Goal: Check status: Check status

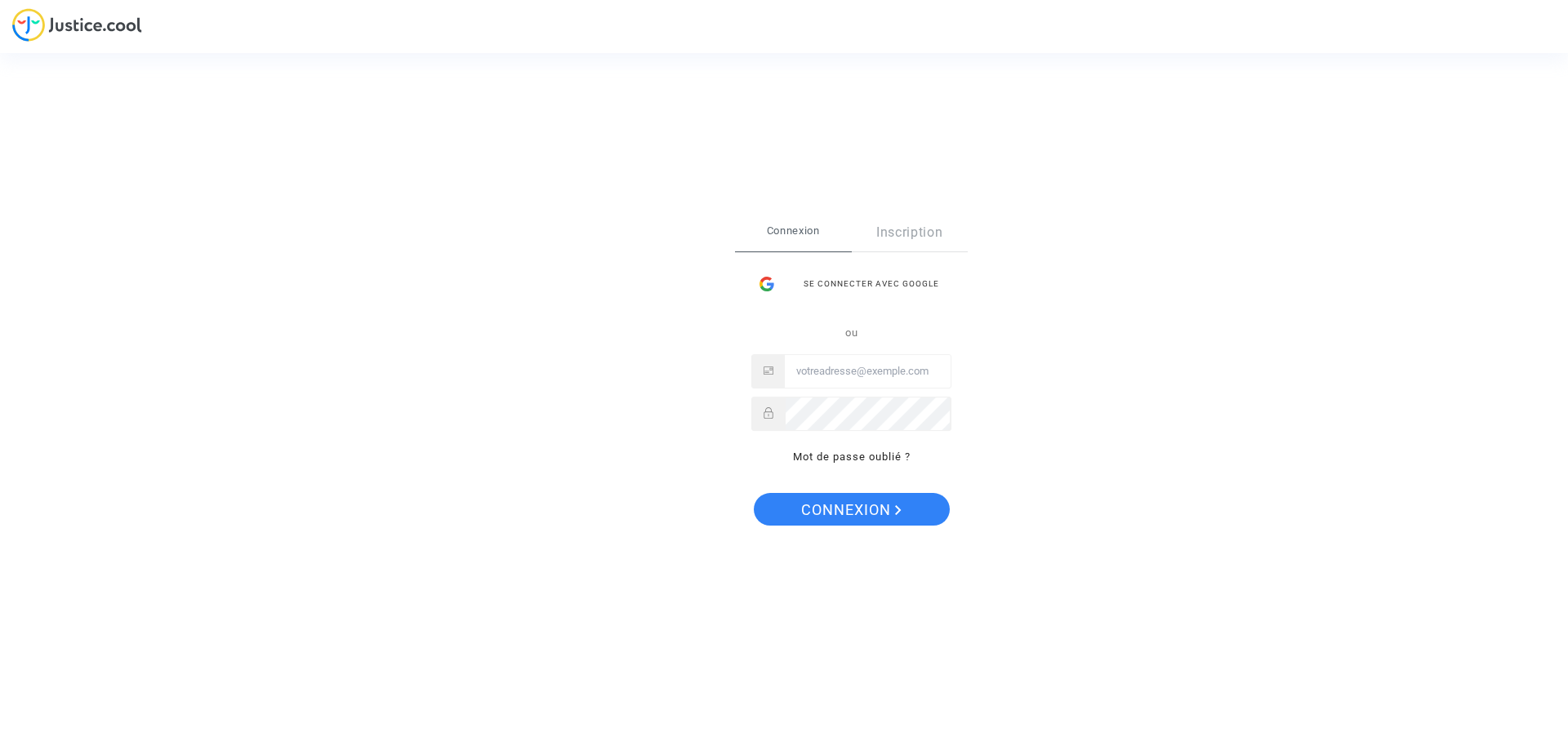
click at [845, 377] on input "Email" at bounding box center [867, 371] width 166 height 32
type input "imitxelena@reclamapormi.com"
click at [754, 493] on button "Connexion" at bounding box center [852, 509] width 196 height 32
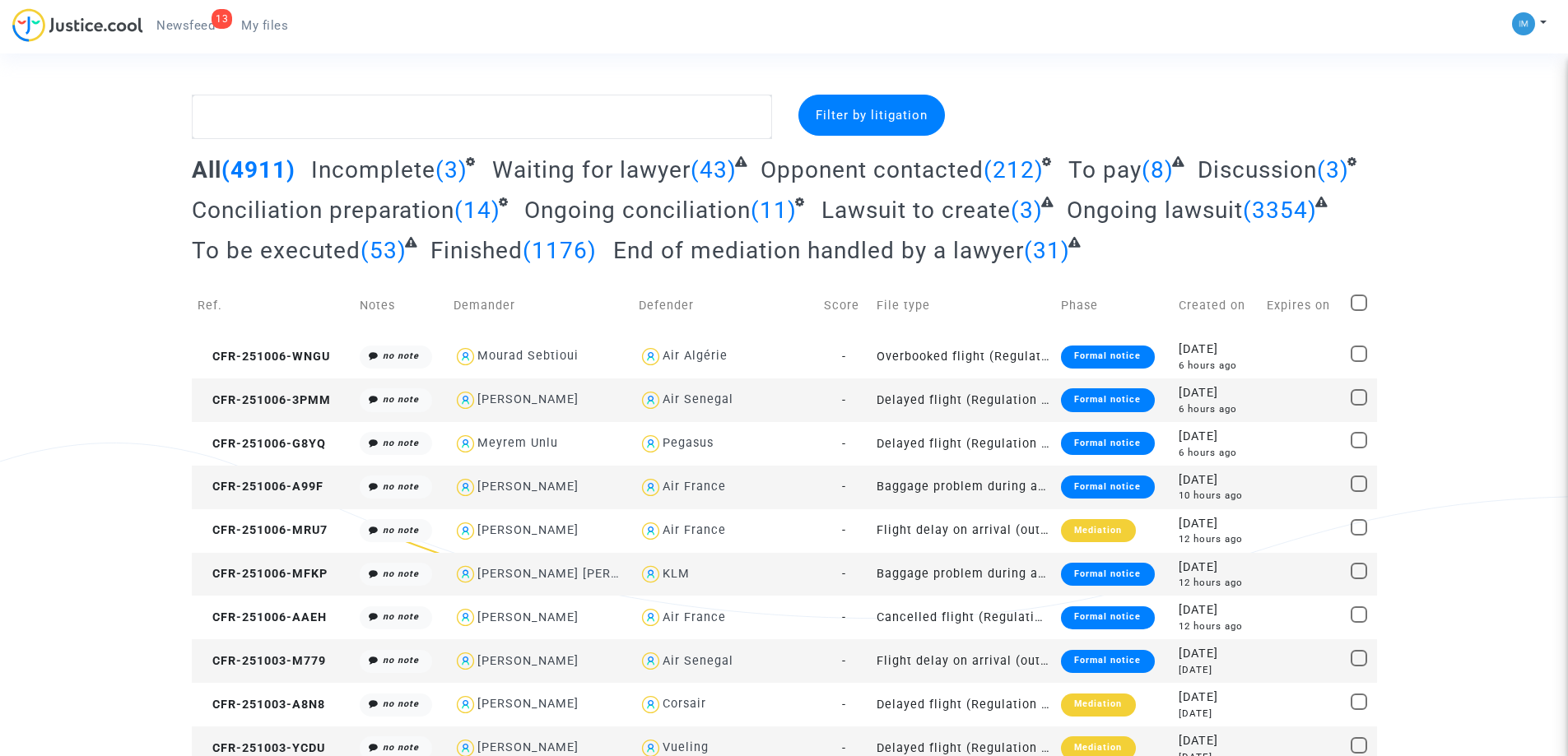
click at [354, 244] on span "To be executed" at bounding box center [276, 250] width 169 height 27
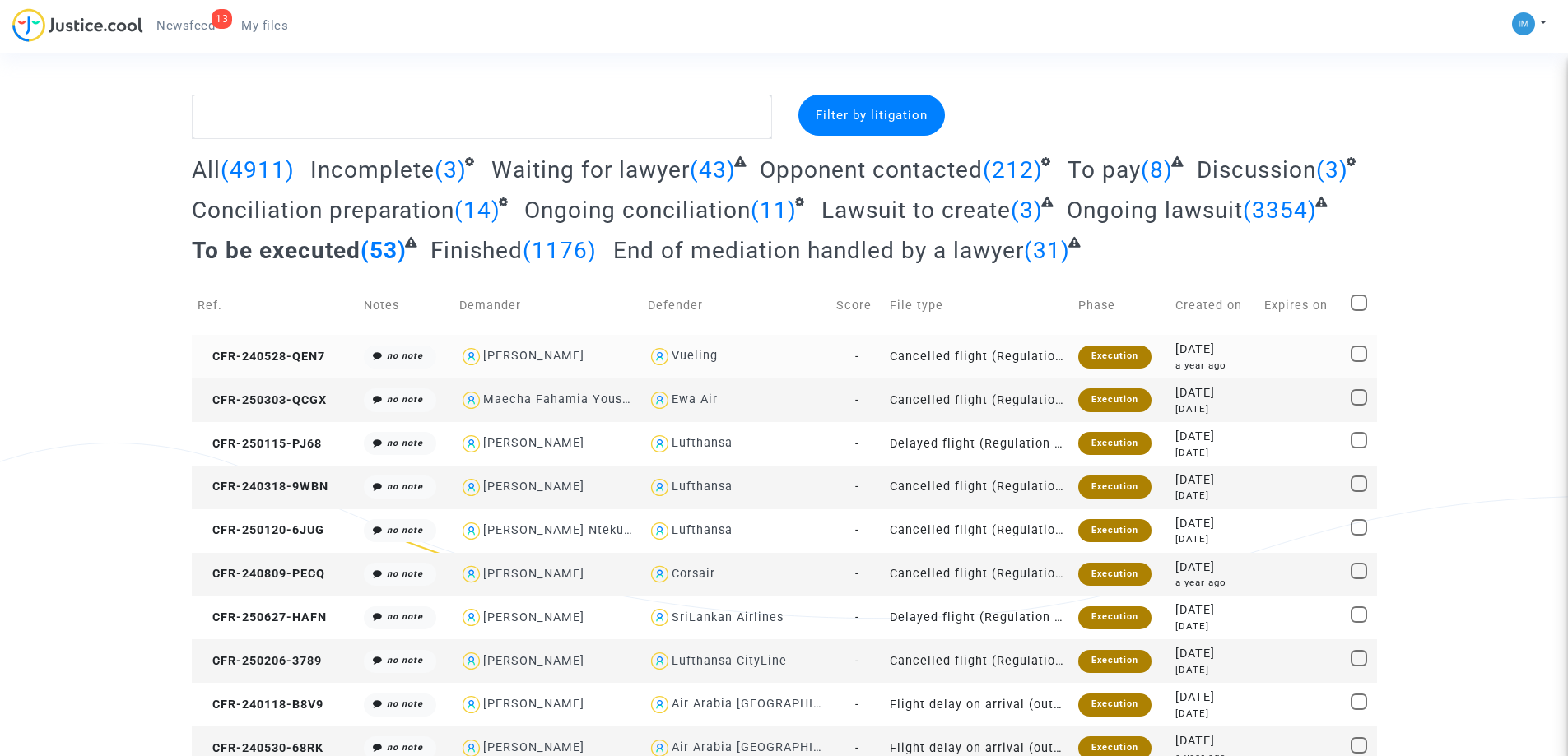
click at [1120, 356] on div "Execution" at bounding box center [1114, 357] width 73 height 23
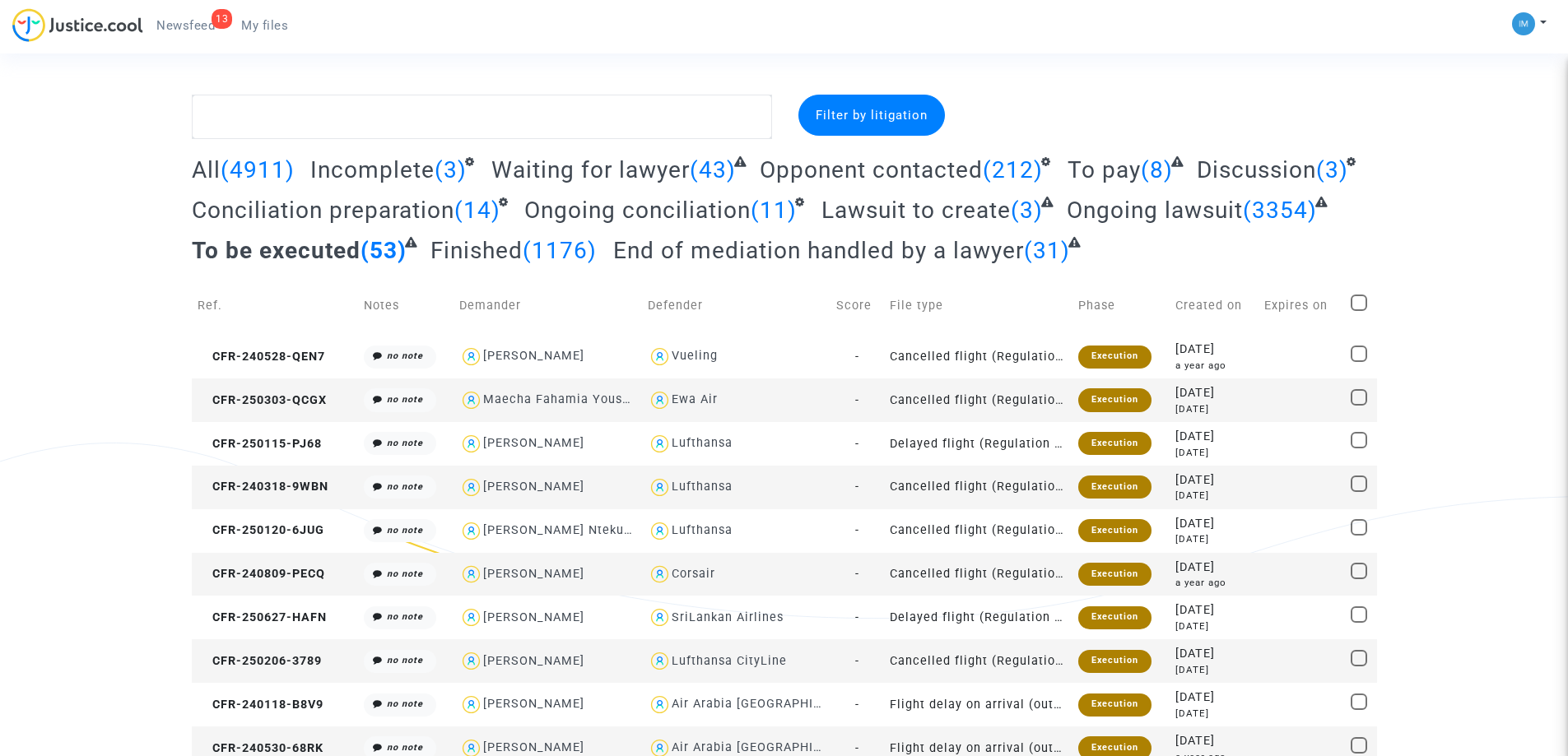
click at [1115, 167] on span "To pay" at bounding box center [1104, 169] width 73 height 27
